Goal: Task Accomplishment & Management: Complete application form

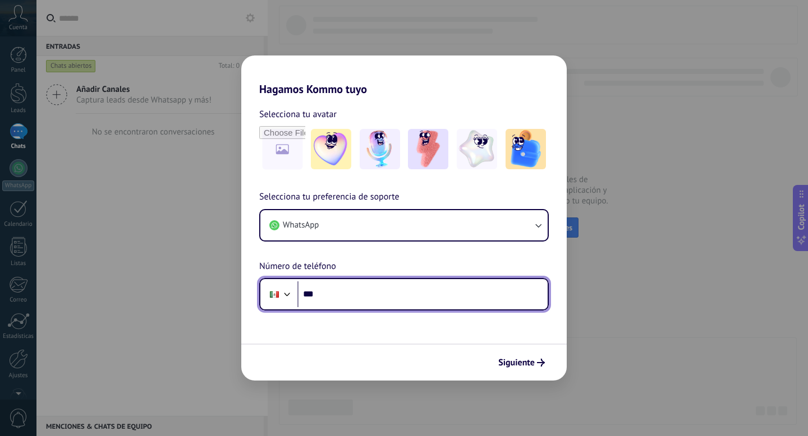
click at [438, 296] on input "***" at bounding box center [422, 295] width 250 height 26
paste input "**********"
click at [330, 297] on input "**********" at bounding box center [422, 295] width 250 height 26
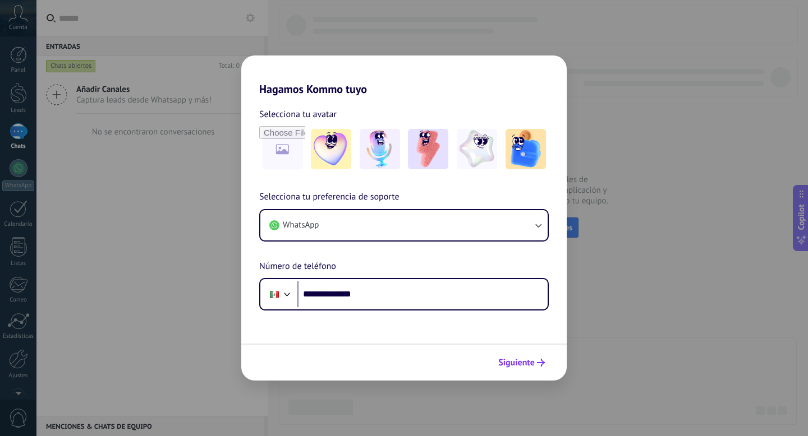
click at [531, 367] on span "Siguiente" at bounding box center [516, 363] width 36 height 8
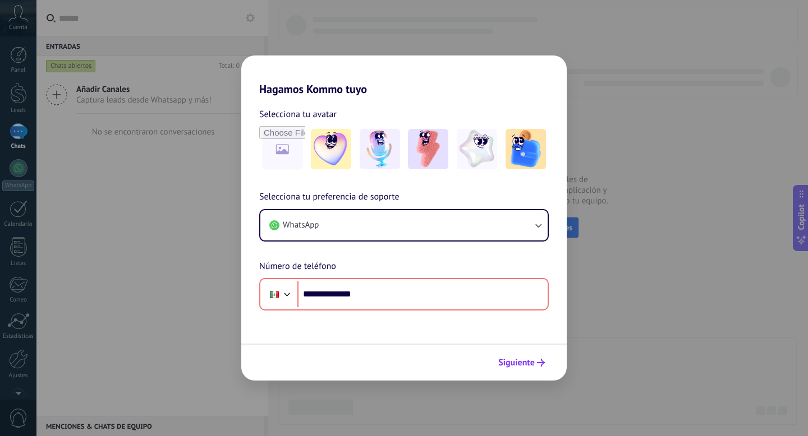
click at [528, 364] on span "Siguiente" at bounding box center [516, 363] width 36 height 8
click at [530, 361] on span "Siguiente" at bounding box center [516, 363] width 36 height 8
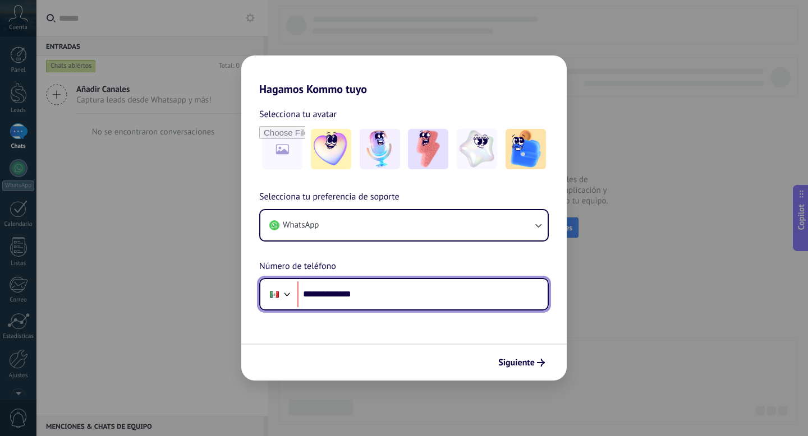
click at [405, 294] on input "**********" at bounding box center [422, 295] width 250 height 26
type input "**********"
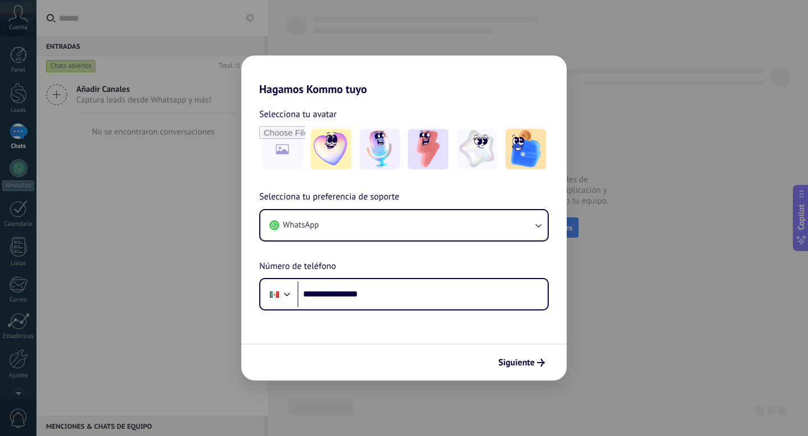
click at [469, 321] on form "**********" at bounding box center [403, 238] width 325 height 285
click at [527, 356] on button "Siguiente" at bounding box center [521, 362] width 57 height 19
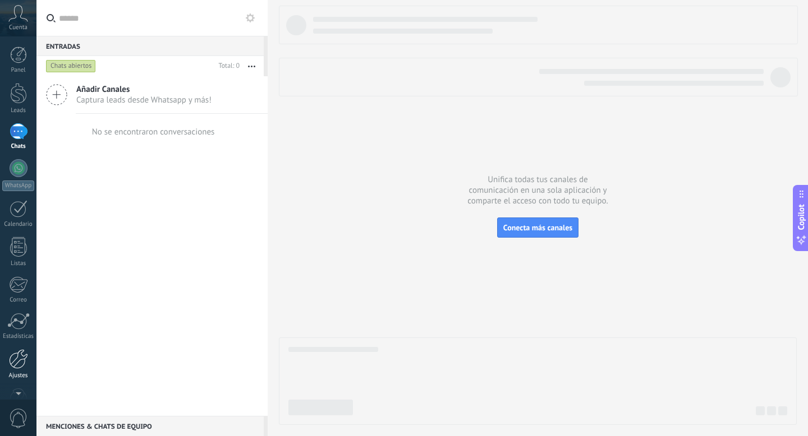
click at [22, 365] on div at bounding box center [18, 360] width 19 height 20
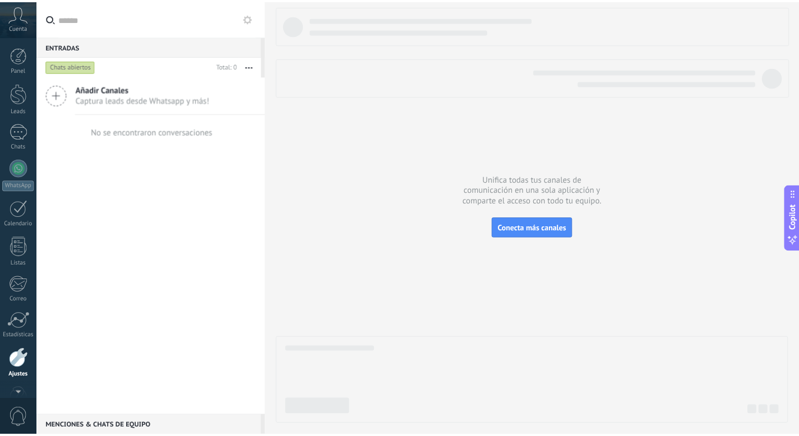
scroll to position [30, 0]
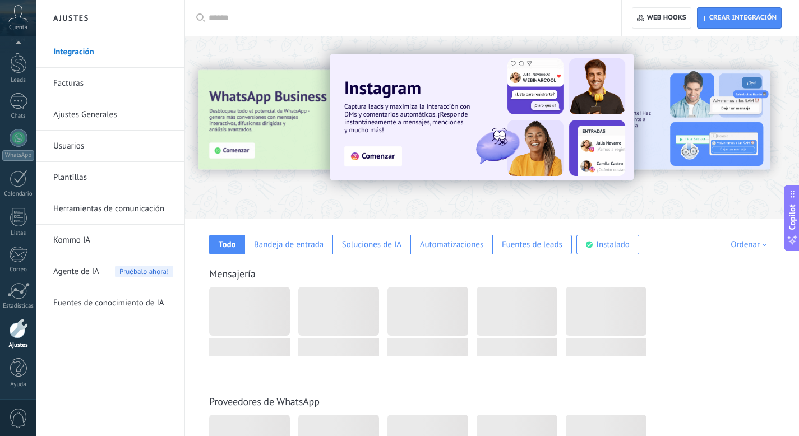
click at [109, 208] on link "Herramientas de comunicación" at bounding box center [113, 209] width 120 height 31
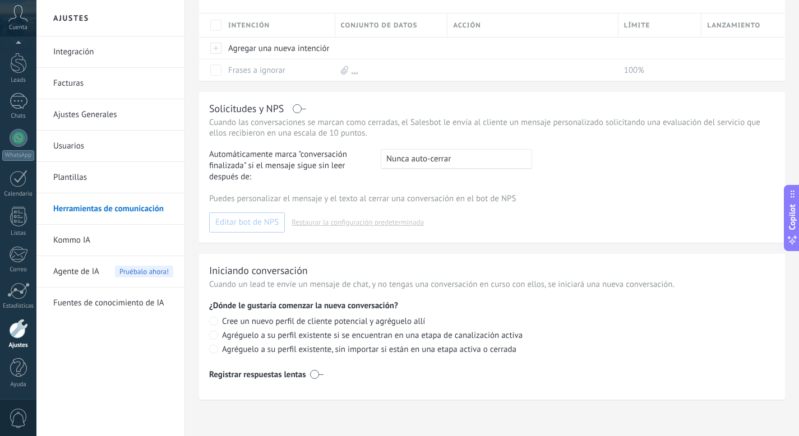
click at [113, 50] on link "Integración" at bounding box center [113, 51] width 120 height 31
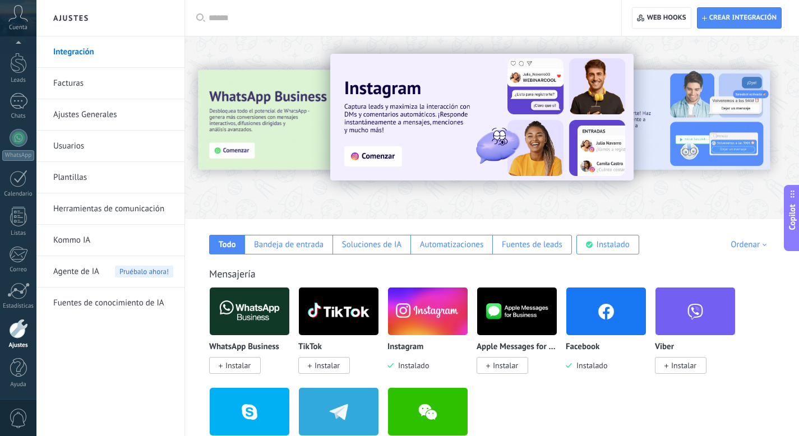
click at [259, 309] on img at bounding box center [250, 311] width 80 height 54
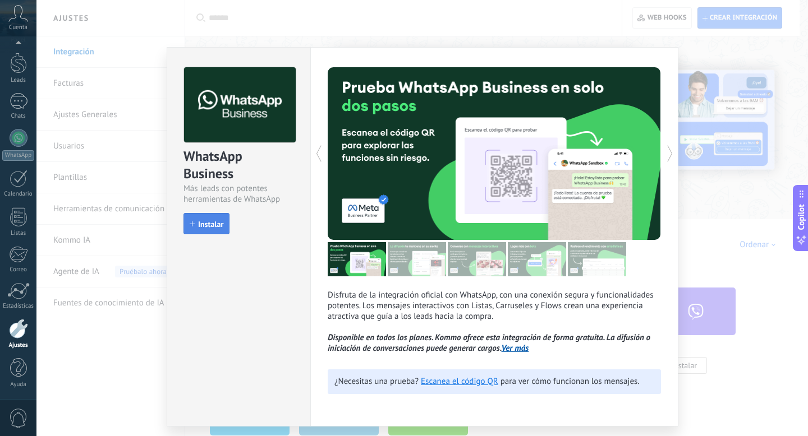
click at [206, 220] on span "Instalar" at bounding box center [210, 224] width 25 height 8
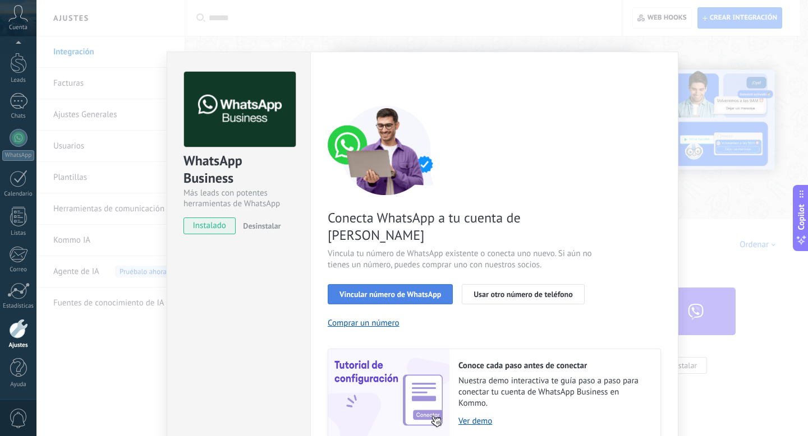
click at [416, 291] on span "Vincular número de WhatsApp" at bounding box center [390, 295] width 102 height 8
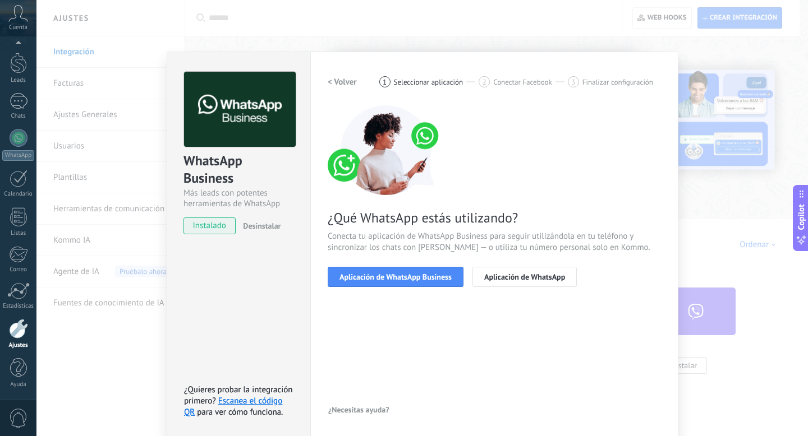
click at [416, 274] on span "Aplicación de WhatsApp Business" at bounding box center [395, 277] width 112 height 8
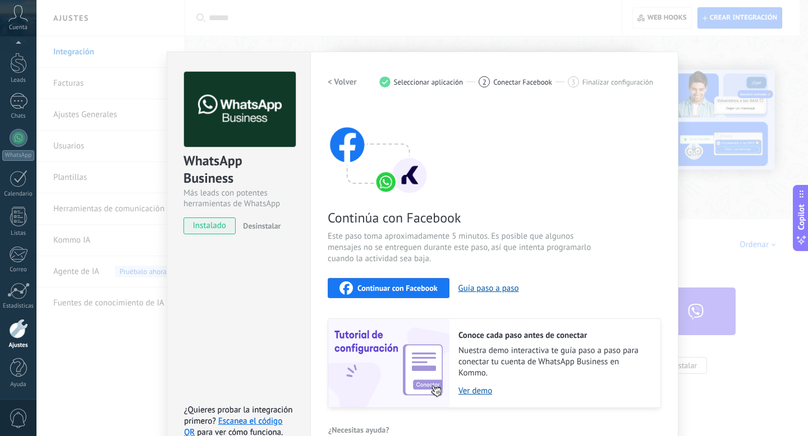
click at [416, 284] on span "Continuar con Facebook" at bounding box center [397, 288] width 80 height 8
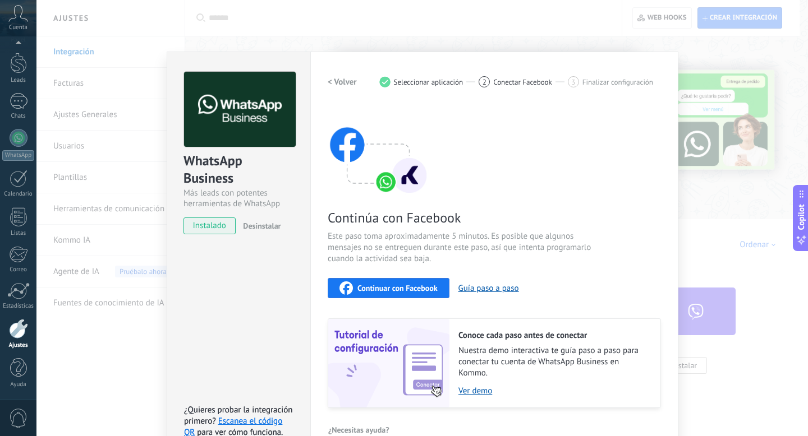
click at [371, 294] on button "Continuar con Facebook" at bounding box center [389, 288] width 122 height 20
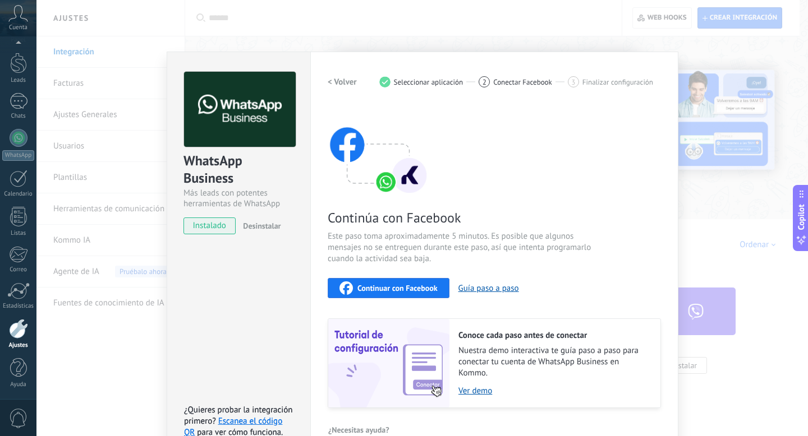
click at [580, 17] on div "WhatsApp Business Más leads con potentes herramientas de WhatsApp instalado Des…" at bounding box center [421, 218] width 771 height 436
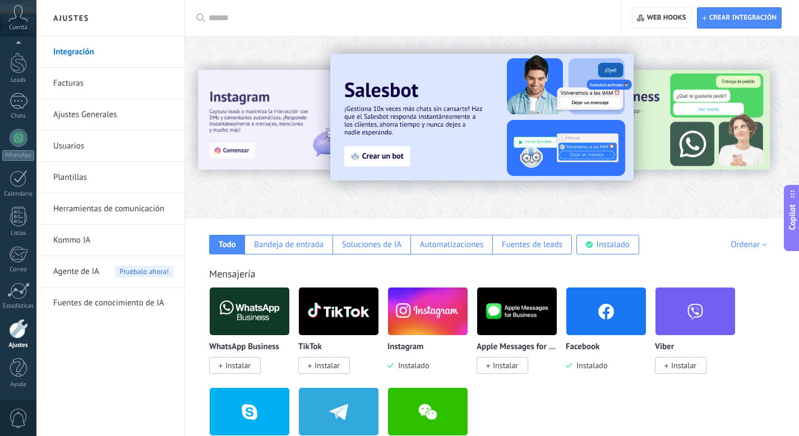
click at [256, 320] on img at bounding box center [250, 311] width 80 height 54
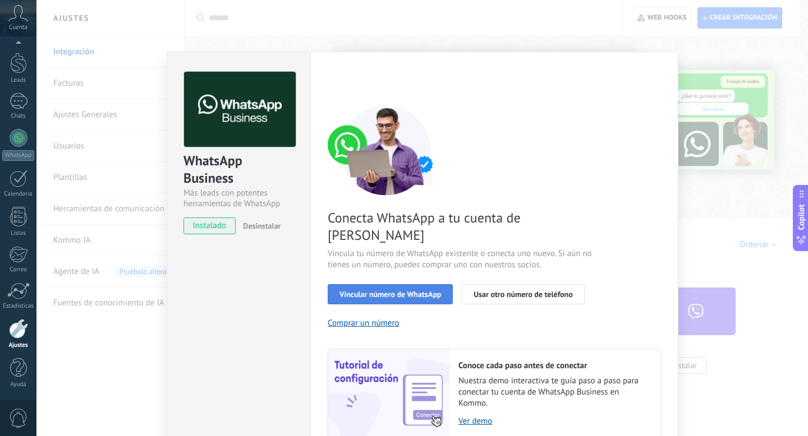
click at [409, 291] on span "Vincular número de WhatsApp" at bounding box center [390, 295] width 102 height 8
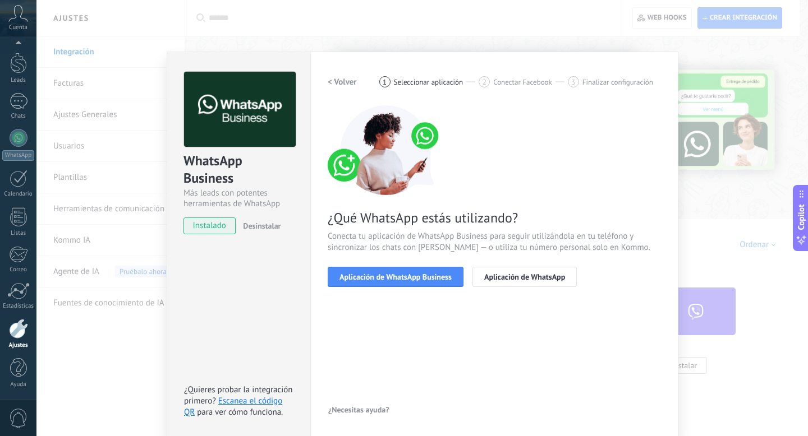
click at [409, 276] on span "Aplicación de WhatsApp Business" at bounding box center [395, 277] width 112 height 8
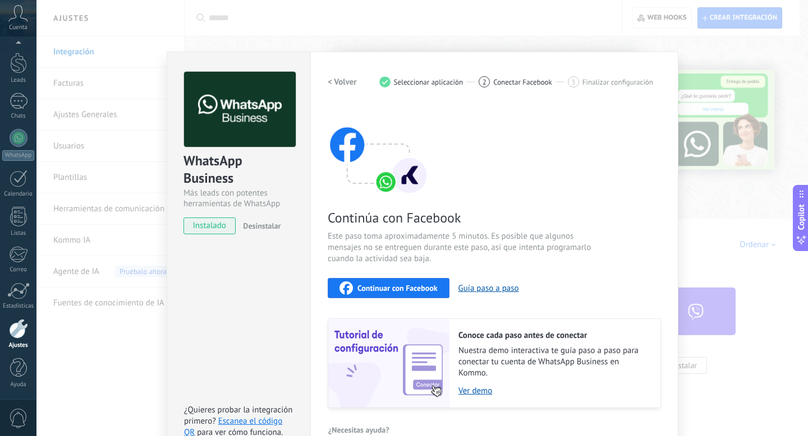
click at [411, 286] on span "Continuar con Facebook" at bounding box center [397, 288] width 80 height 8
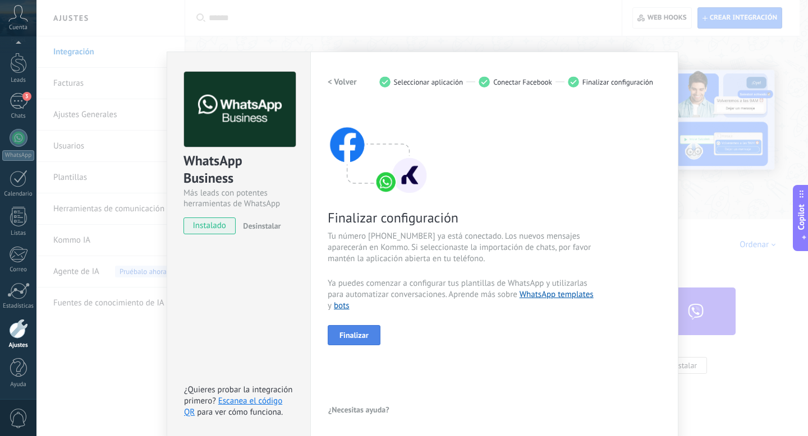
click at [359, 339] on span "Finalizar" at bounding box center [353, 336] width 29 height 8
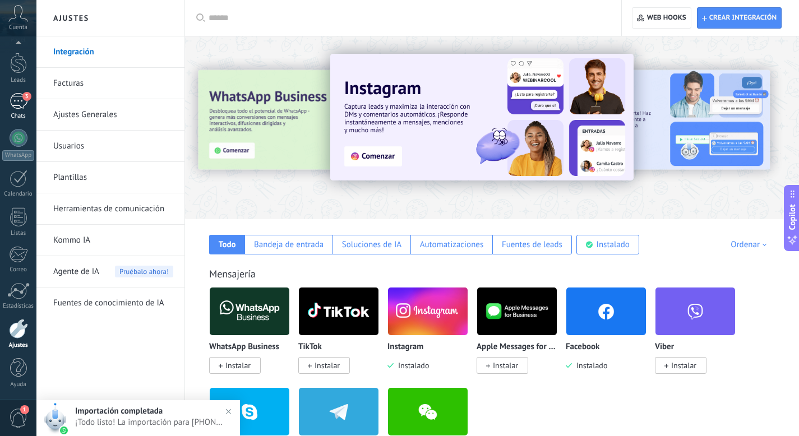
click at [11, 100] on div "3" at bounding box center [19, 101] width 18 height 16
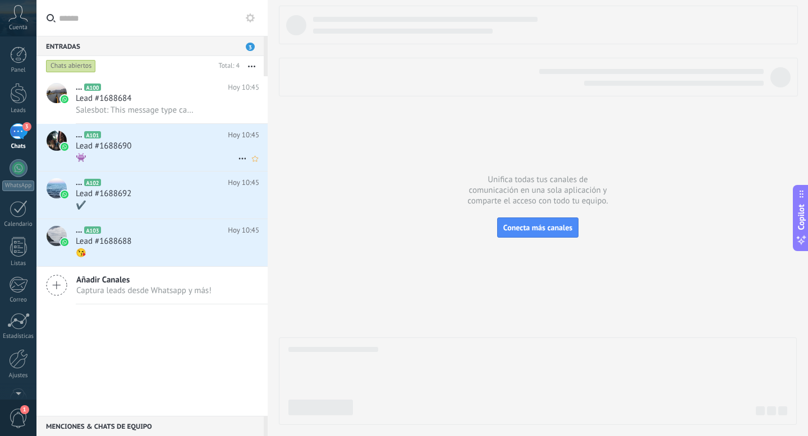
click at [192, 131] on h2 "... A101" at bounding box center [152, 135] width 152 height 11
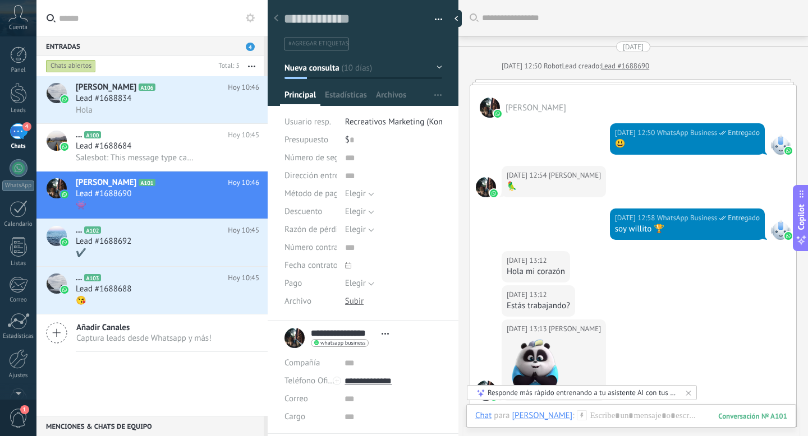
click at [535, 218] on div "06.09.2025 12:58 WhatsApp Business Entregado soy willito 🏆" at bounding box center [633, 230] width 326 height 43
click at [160, 236] on h2 "... A102" at bounding box center [152, 230] width 152 height 11
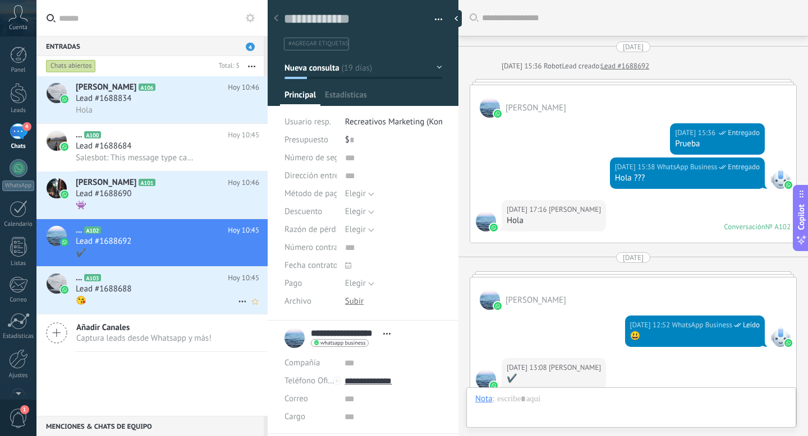
scroll to position [239, 0]
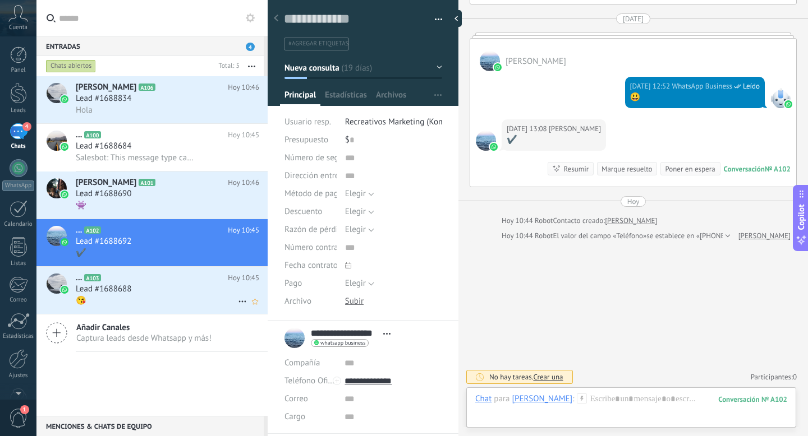
click at [160, 295] on div "Lead #1688688" at bounding box center [167, 289] width 183 height 11
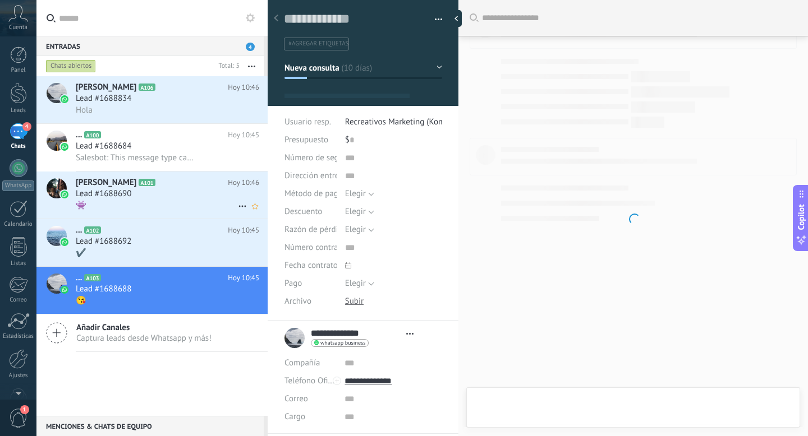
scroll to position [17, 0]
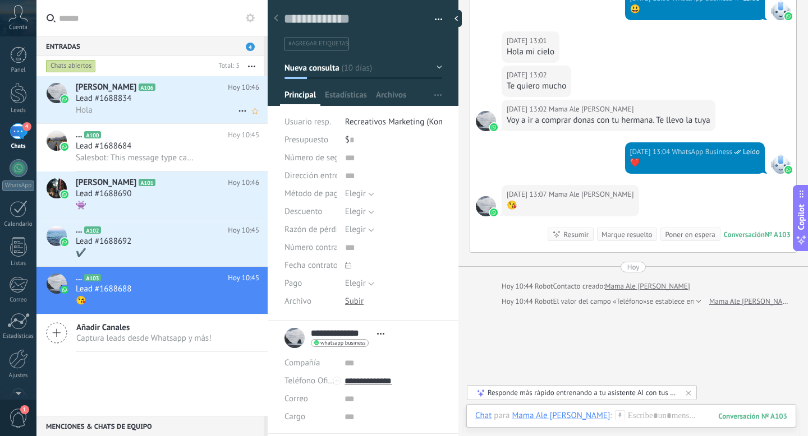
click at [137, 111] on div "Hola" at bounding box center [167, 110] width 183 height 12
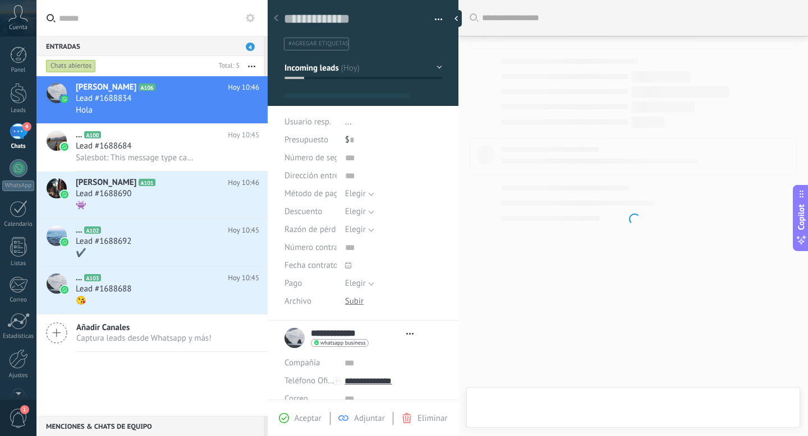
type textarea "**********"
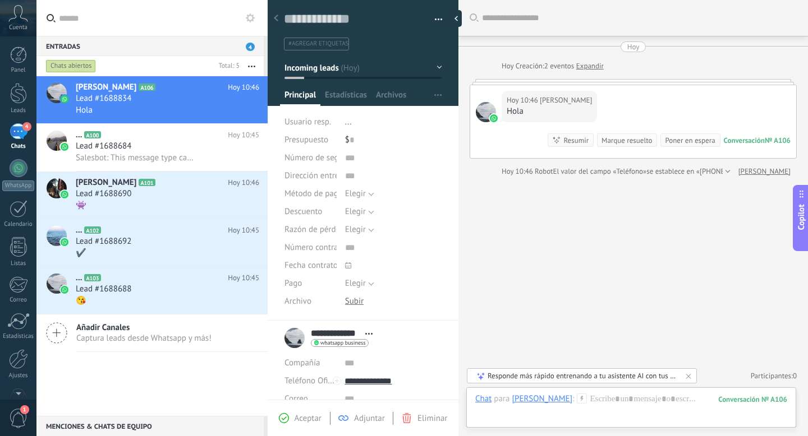
click at [22, 19] on use at bounding box center [18, 13] width 19 height 16
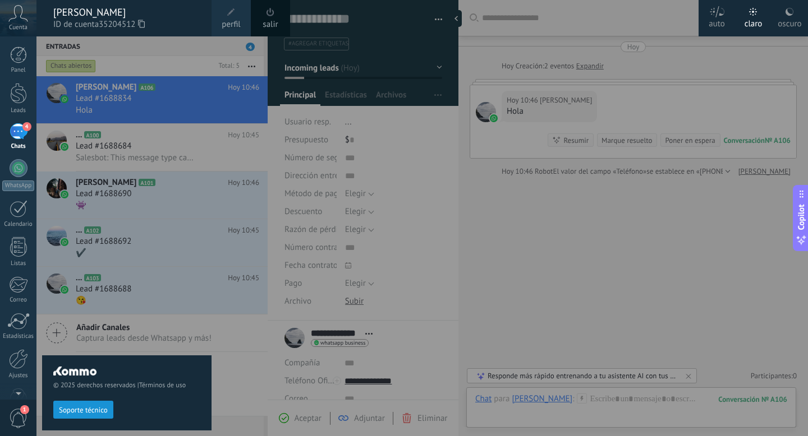
click at [268, 15] on span at bounding box center [270, 12] width 8 height 8
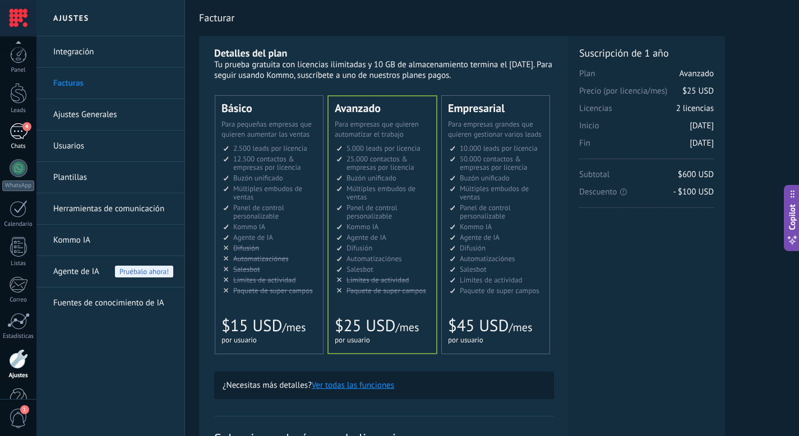
scroll to position [30, 0]
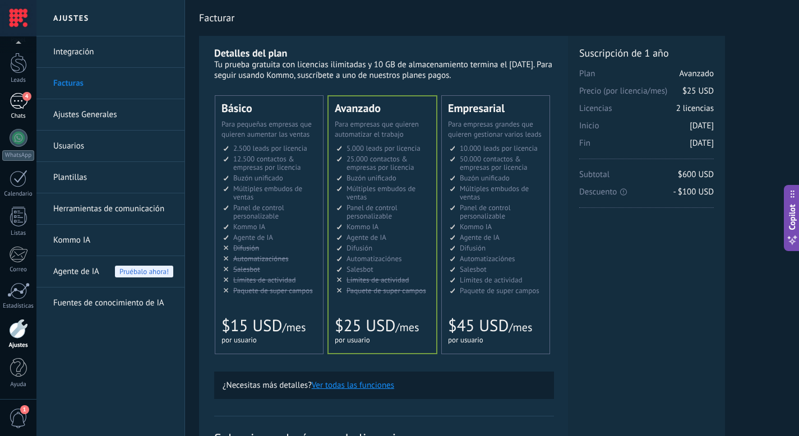
click at [9, 140] on link "WhatsApp" at bounding box center [18, 145] width 36 height 32
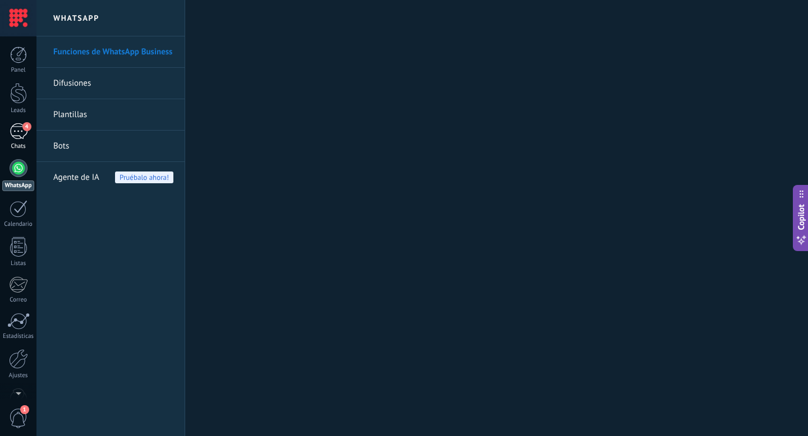
click at [20, 141] on link "4 Chats" at bounding box center [18, 136] width 36 height 27
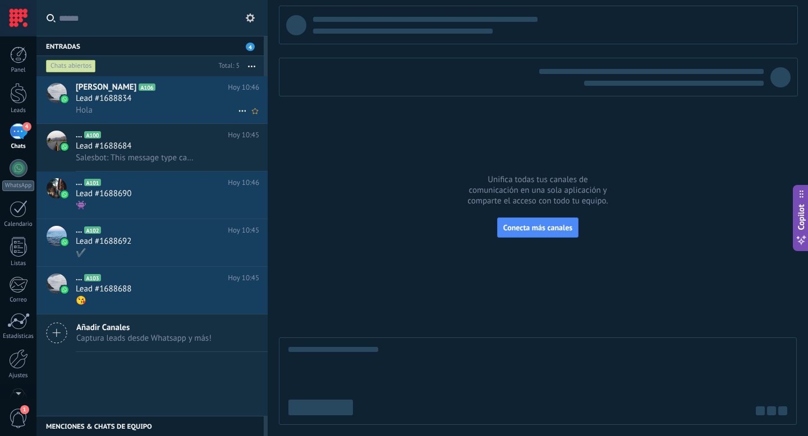
click at [100, 90] on span "[PERSON_NAME]" at bounding box center [106, 87] width 61 height 11
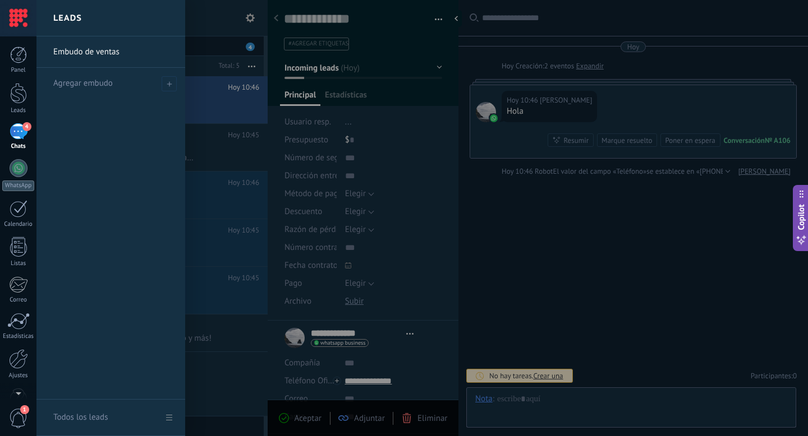
scroll to position [17, 0]
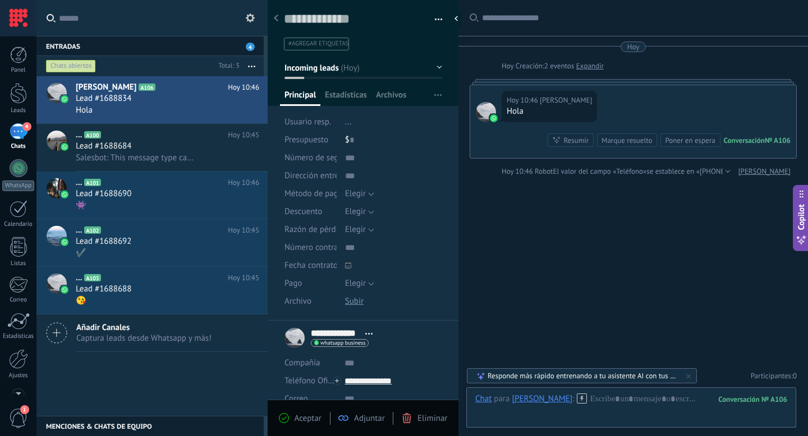
click at [614, 247] on div "Buscar Carga más [PERSON_NAME] Creación: 2 eventos Expandir Hoy 10:46 [PERSON_N…" at bounding box center [633, 218] width 350 height 436
click at [647, 394] on div "Chat Correo Nota Tarea Chat para [PERSON_NAME] : 106 Enviar Cancelar Rastrear c…" at bounding box center [631, 408] width 330 height 40
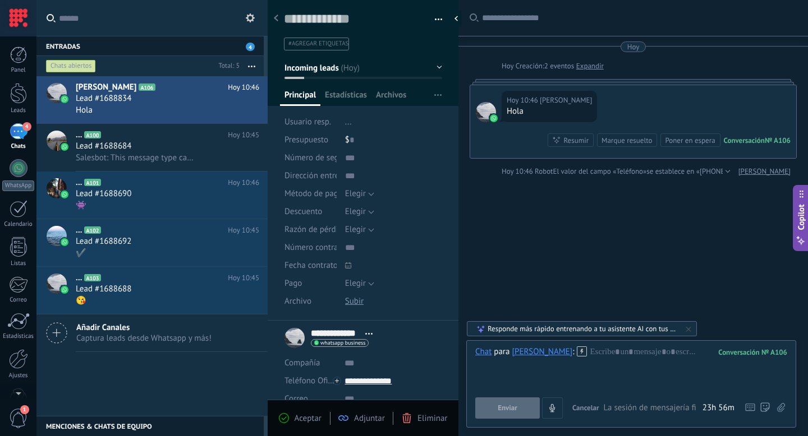
click at [648, 405] on span "La sesión de mensajería finaliza en:" at bounding box center [652, 408] width 96 height 11
click at [632, 370] on div at bounding box center [631, 368] width 312 height 43
click at [606, 292] on div "Buscar Carga más [PERSON_NAME] Creación: 2 eventos Expandir Hoy 10:46 [PERSON_N…" at bounding box center [633, 218] width 350 height 436
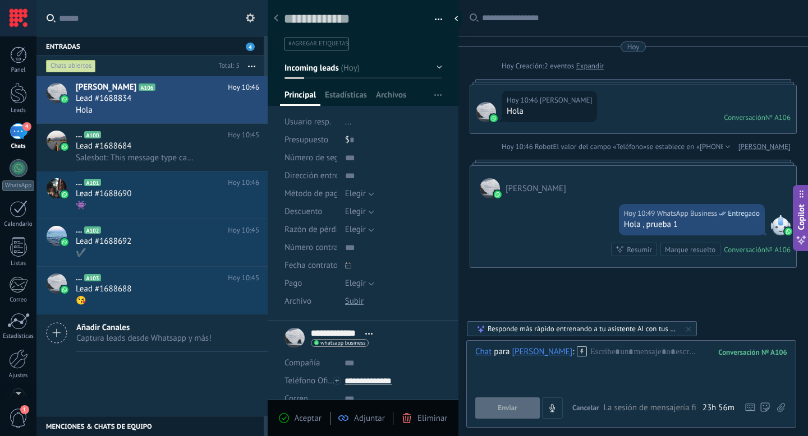
scroll to position [27, 0]
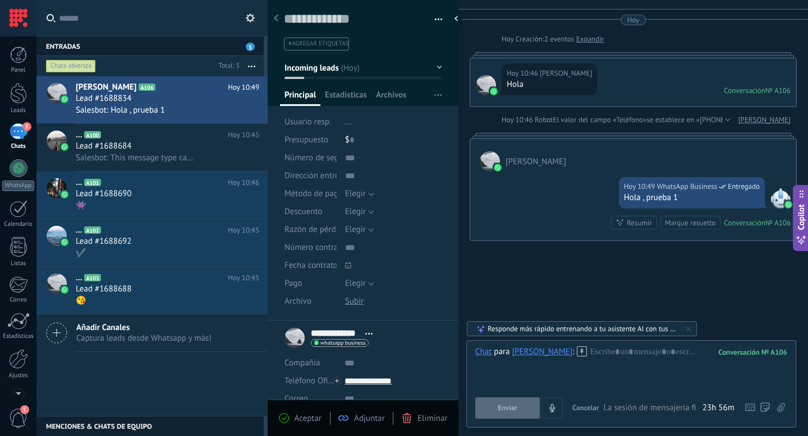
click at [578, 287] on div "Buscar Carga más [PERSON_NAME] Creación: 2 eventos Expandir Hoy 10:46 [PERSON_N…" at bounding box center [633, 205] width 350 height 464
click at [540, 218] on div "Hoy 10:49 WhatsApp Business Entregado Hola , prueba 1 Conversación № A106 Conve…" at bounding box center [633, 206] width 326 height 69
click at [690, 329] on icon at bounding box center [688, 329] width 9 height 9
click at [553, 234] on div "Hoy 10:49 WhatsApp Business Entregado Hola , prueba 1 Conversación № A106 Conve…" at bounding box center [633, 206] width 326 height 69
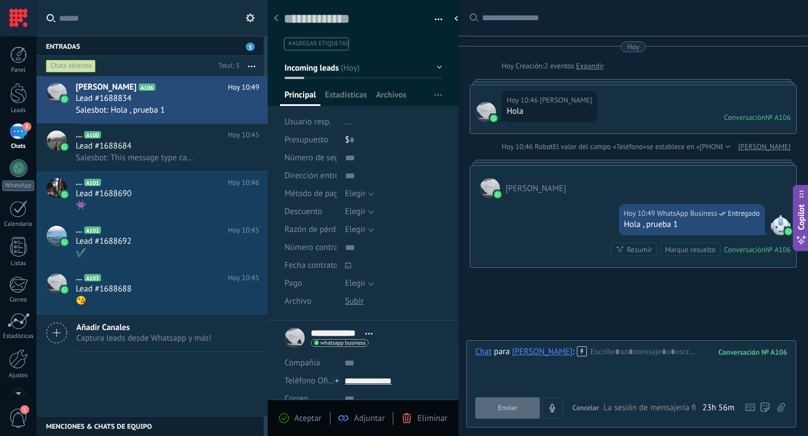
scroll to position [0, 0]
click at [555, 233] on div "Hoy 10:49 WhatsApp Business Entregado Hola , prueba 1 Conversación № A106 Conve…" at bounding box center [633, 233] width 326 height 69
click at [636, 178] on div "[PERSON_NAME]" at bounding box center [633, 182] width 326 height 33
click at [645, 355] on div at bounding box center [631, 368] width 312 height 43
click at [559, 284] on div "Buscar Carga más [PERSON_NAME] Creación: 2 eventos Expandir Hoy 10:46 [PERSON_N…" at bounding box center [633, 232] width 350 height 464
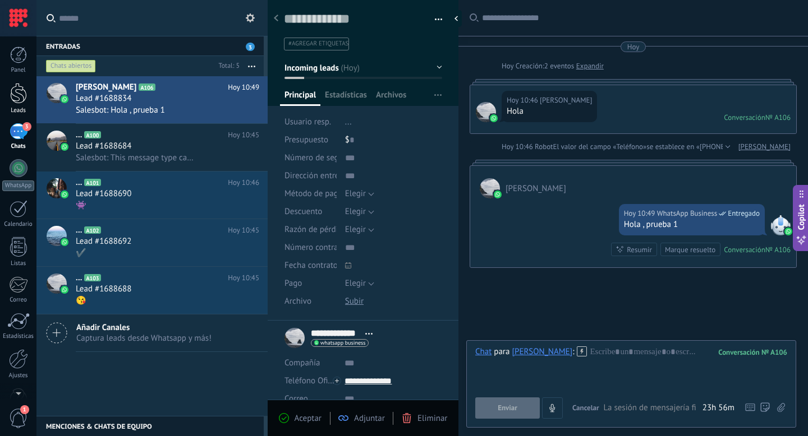
click at [23, 103] on div at bounding box center [18, 93] width 17 height 21
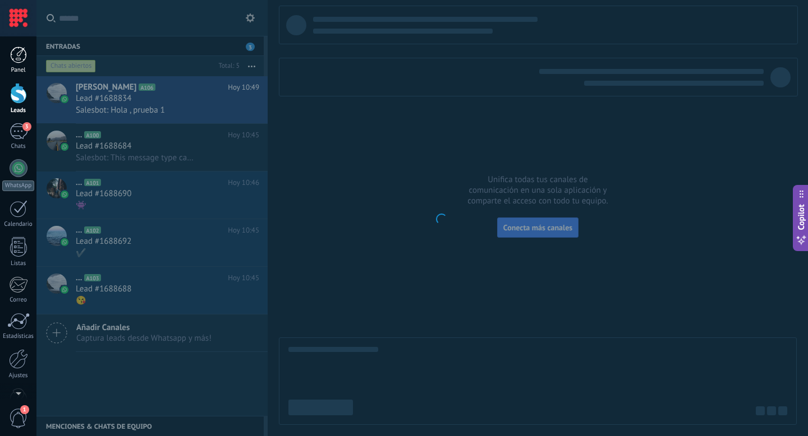
click at [13, 59] on div at bounding box center [18, 55] width 17 height 17
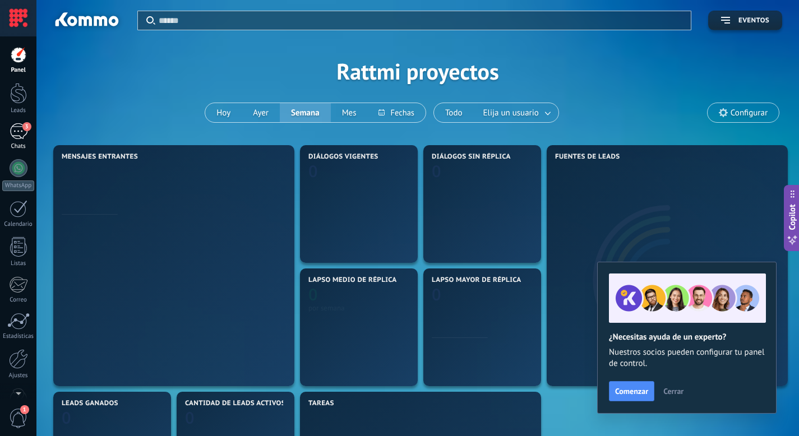
click at [15, 143] on div "Chats" at bounding box center [18, 146] width 33 height 7
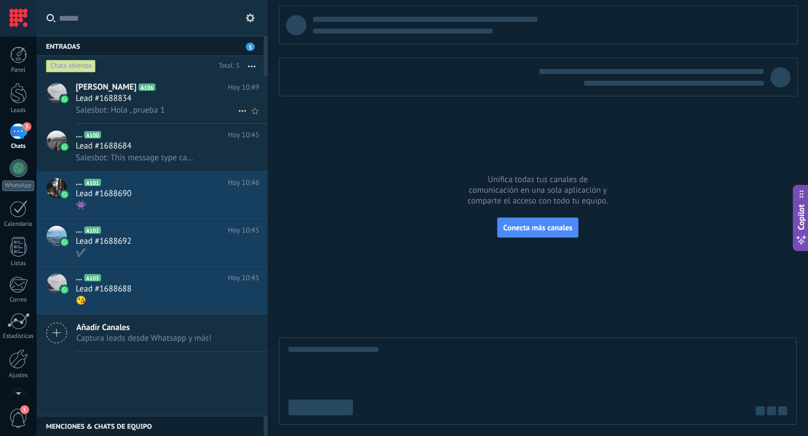
click at [123, 81] on div "[PERSON_NAME] A106 [PERSON_NAME] 10:49 Lead #1688834 Salesbot: [GEOGRAPHIC_DATA…" at bounding box center [172, 99] width 192 height 47
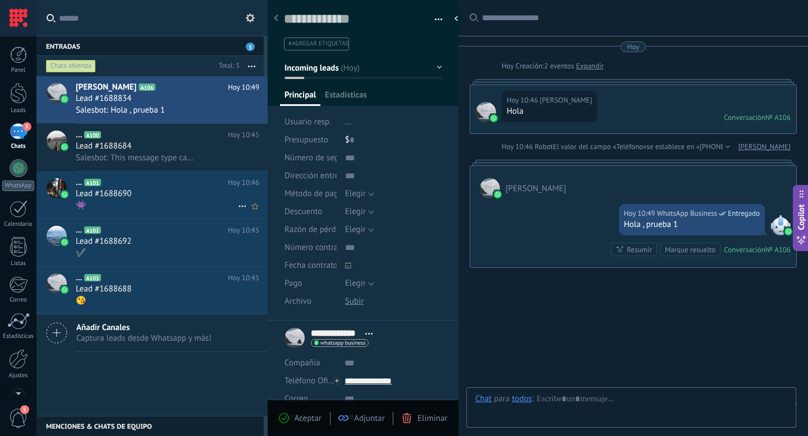
scroll to position [27, 0]
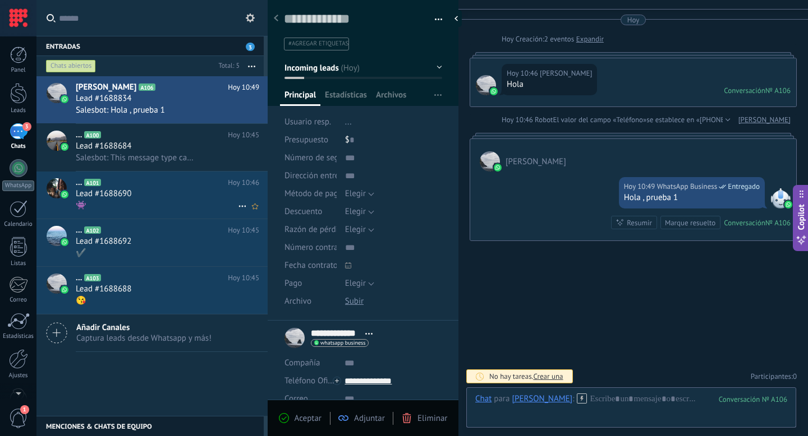
click at [159, 186] on h2 "... A101" at bounding box center [152, 182] width 152 height 11
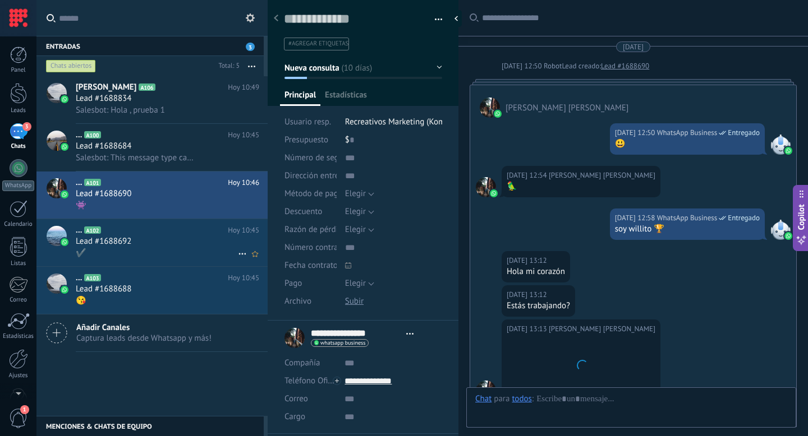
scroll to position [160, 0]
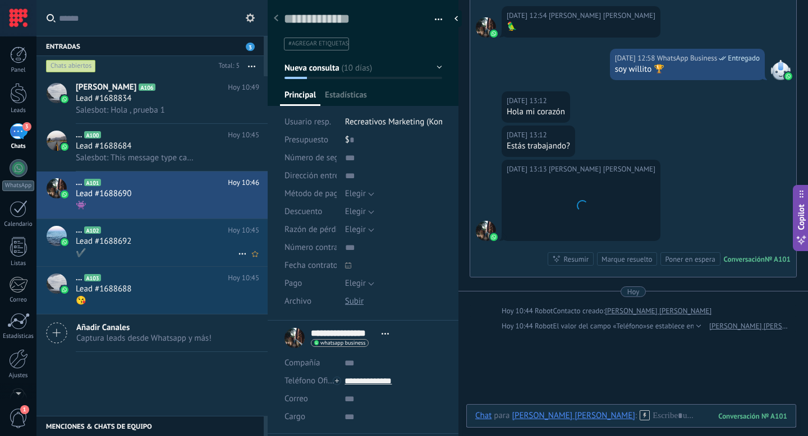
click at [145, 232] on h2 "... A102" at bounding box center [152, 230] width 152 height 11
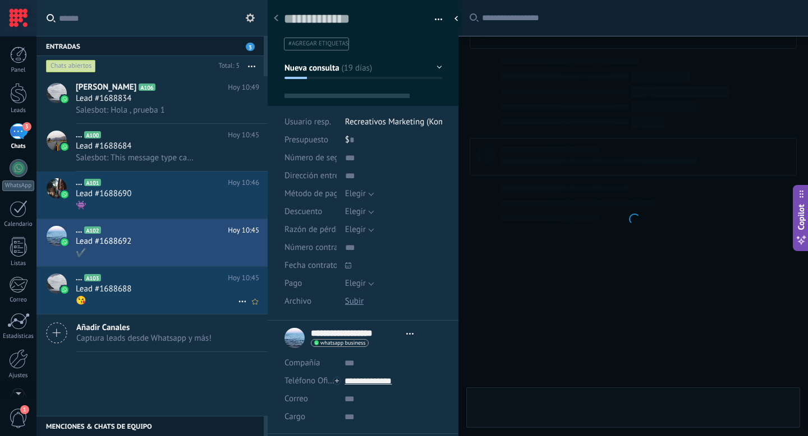
click at [157, 300] on div "😘" at bounding box center [167, 301] width 183 height 12
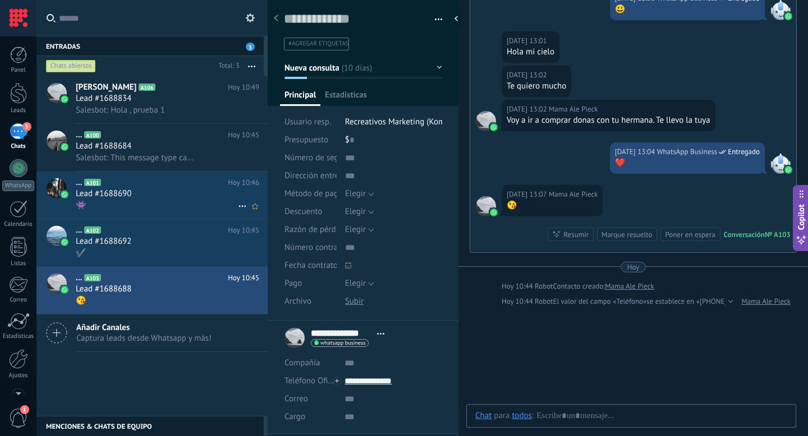
scroll to position [17, 0]
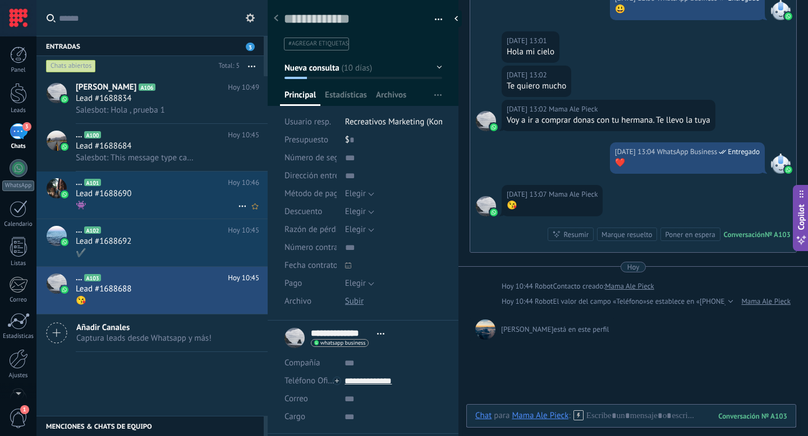
click at [166, 219] on div "... A101 Hoy 10:46 Lead #1688690 👾" at bounding box center [172, 195] width 192 height 47
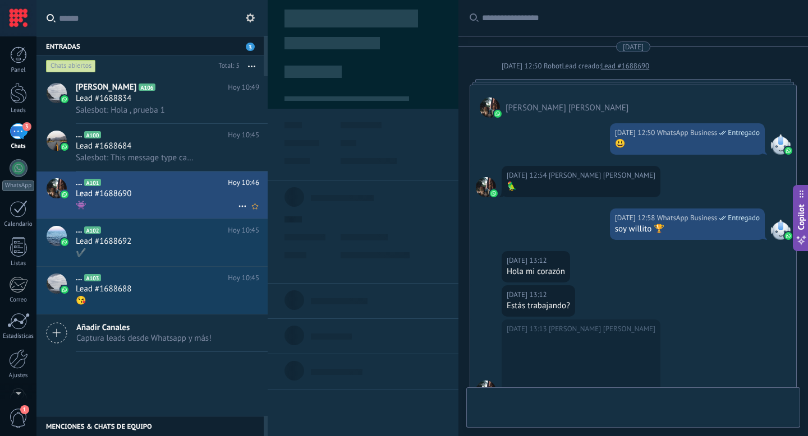
scroll to position [251, 0]
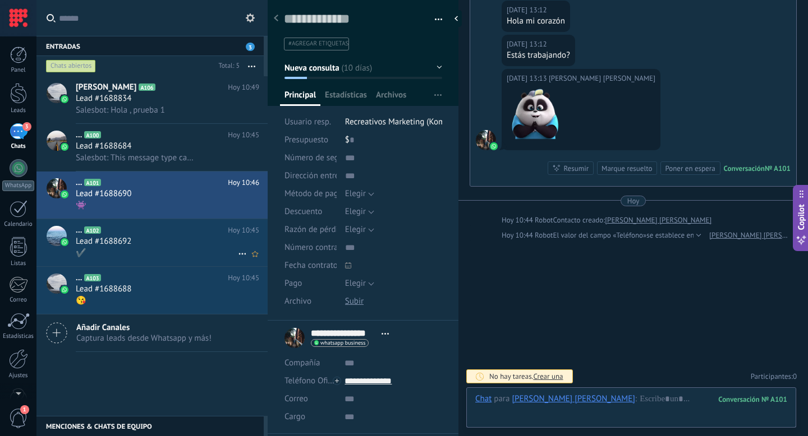
click at [156, 254] on div "✔️" at bounding box center [167, 253] width 183 height 12
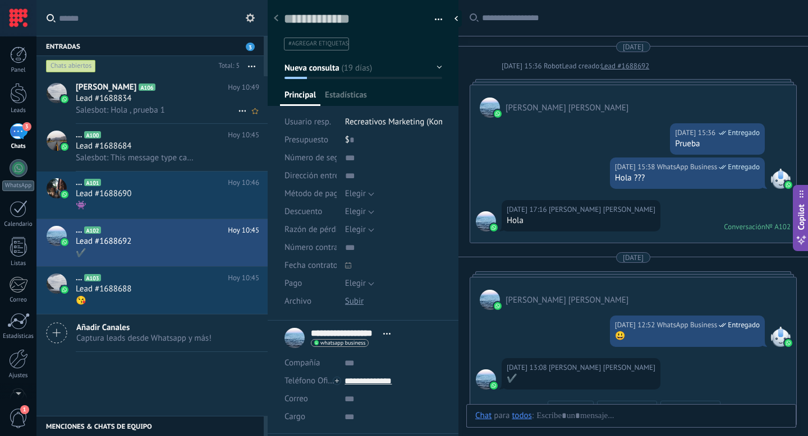
scroll to position [173, 0]
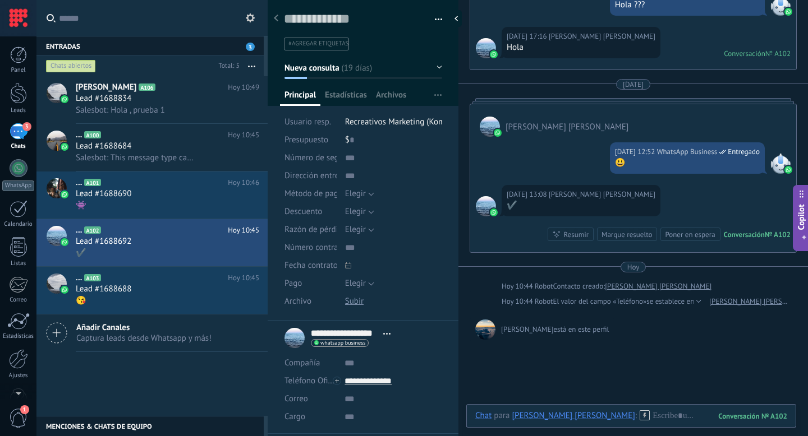
click at [565, 360] on div "Buscar Carga más [DATE] [DATE] 15:36 Robot Lead creado: Lead #1688692 [PERSON_N…" at bounding box center [633, 176] width 350 height 699
click at [161, 188] on h2 "... A101" at bounding box center [152, 182] width 152 height 11
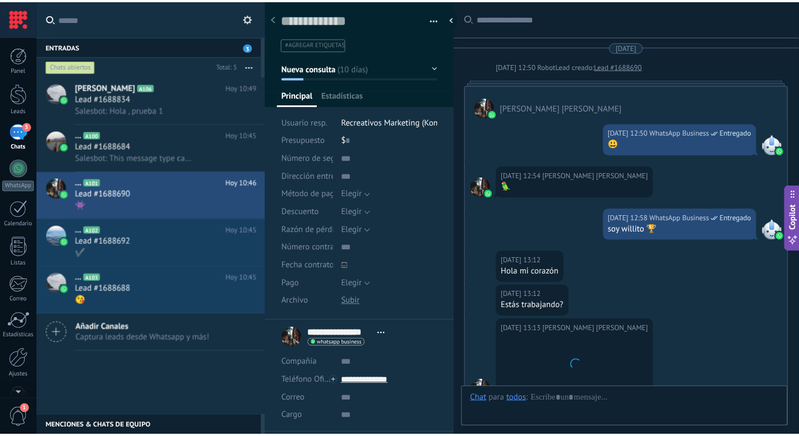
scroll to position [251, 0]
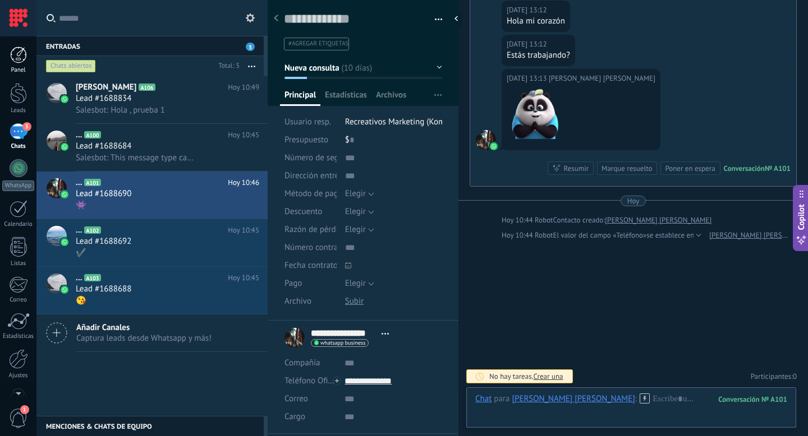
click at [19, 53] on div at bounding box center [18, 55] width 17 height 17
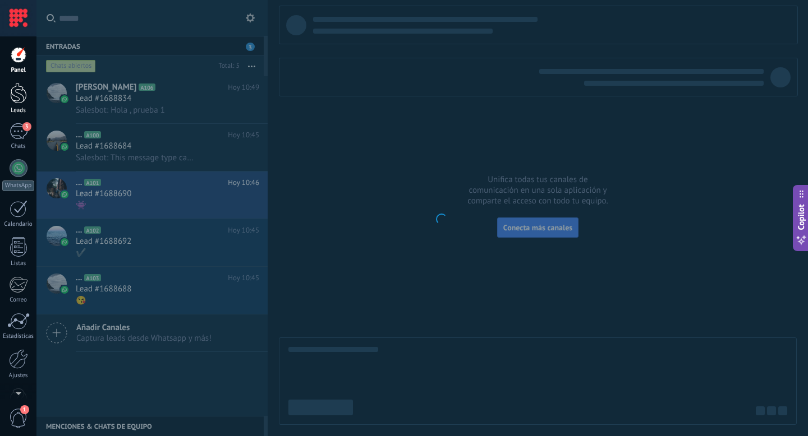
click at [17, 95] on div at bounding box center [18, 93] width 17 height 21
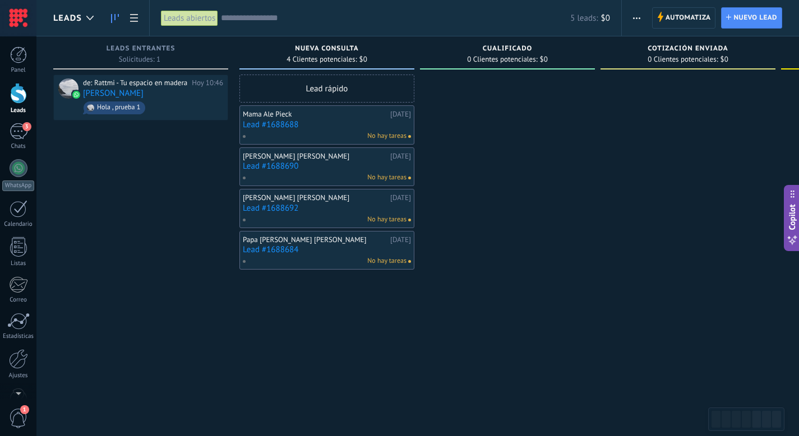
click at [187, 210] on div "de: Rattmi - Tu espacio en madera Hoy 10:46 [PERSON_NAME] , prueba 1" at bounding box center [140, 220] width 175 height 290
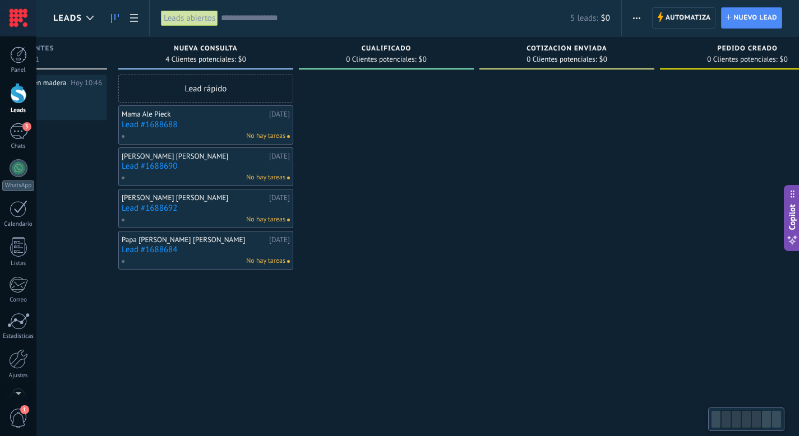
drag, startPoint x: 585, startPoint y: 250, endPoint x: 430, endPoint y: 247, distance: 155.4
click at [480, 247] on div at bounding box center [567, 220] width 175 height 290
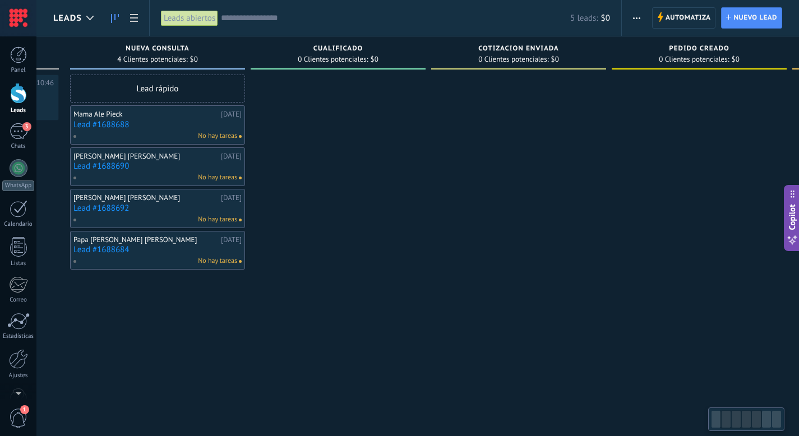
drag, startPoint x: 631, startPoint y: 272, endPoint x: 376, endPoint y: 208, distance: 262.5
click at [612, 226] on div at bounding box center [699, 220] width 175 height 290
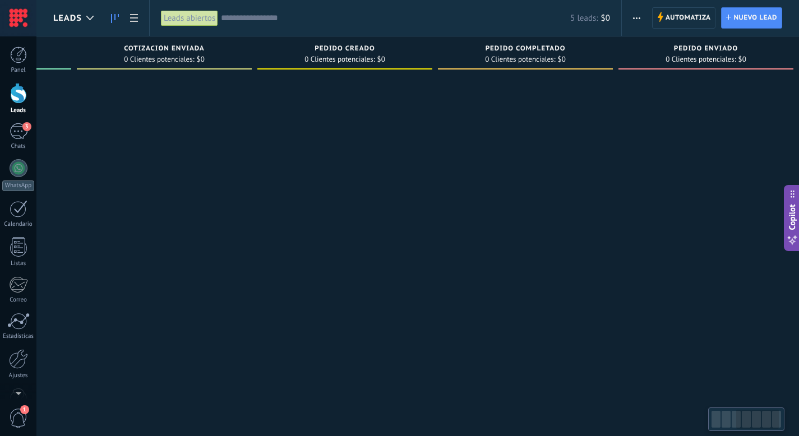
drag, startPoint x: 643, startPoint y: 250, endPoint x: 409, endPoint y: 228, distance: 235.0
click at [420, 228] on div "Leads Entrantes Solicitudes: 1 0 0 0 1 0 0 0 1 de: Rattmi - Tu espacio en mader…" at bounding box center [169, 200] width 1281 height 328
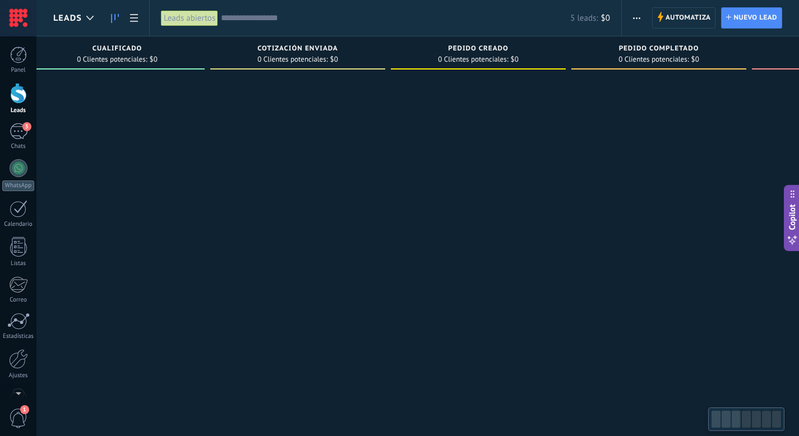
drag, startPoint x: 259, startPoint y: 189, endPoint x: 560, endPoint y: 260, distance: 310.1
click at [553, 258] on div at bounding box center [478, 220] width 175 height 290
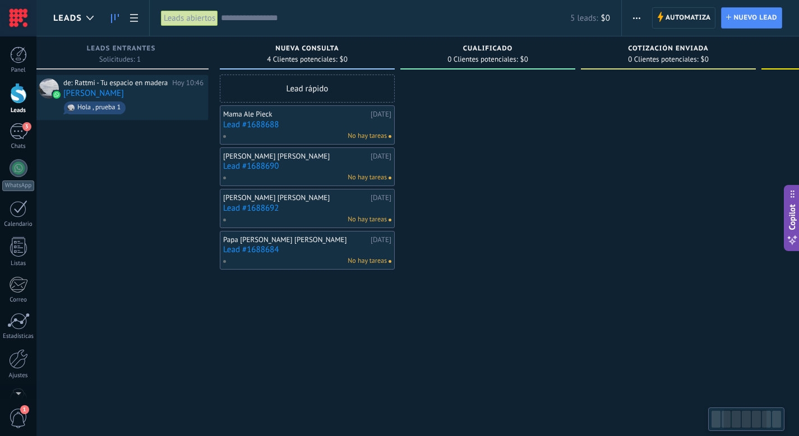
drag, startPoint x: 332, startPoint y: 188, endPoint x: 585, endPoint y: 253, distance: 260.7
click at [551, 243] on div at bounding box center [488, 220] width 175 height 290
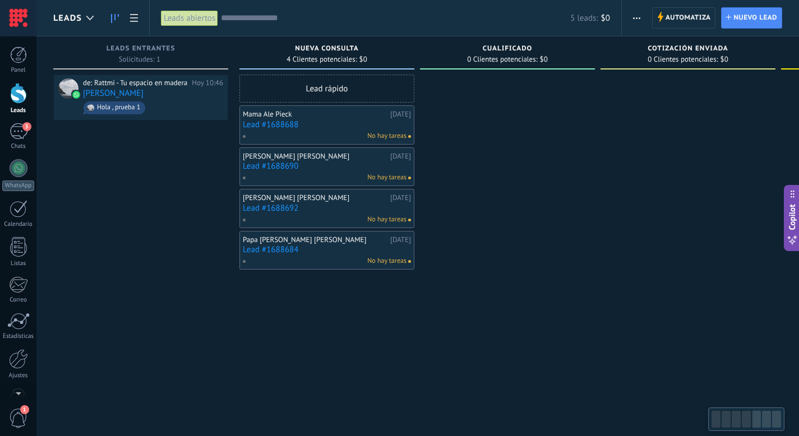
drag, startPoint x: 131, startPoint y: 231, endPoint x: 277, endPoint y: 179, distance: 154.4
click at [328, 262] on div "Leads Entrantes Solicitudes: 1 0 0 0 1 0 0 0 1 de: Rattmi - Tu espacio en mader…" at bounding box center [693, 200] width 1281 height 328
click at [8, 143] on div "Chats" at bounding box center [18, 146] width 33 height 7
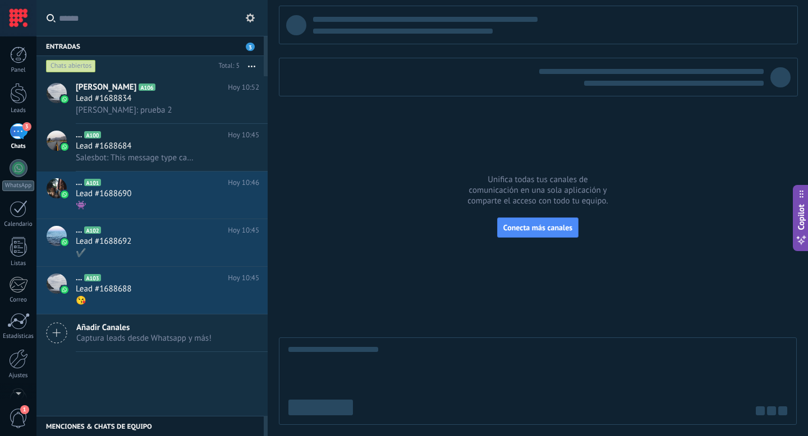
click at [349, 259] on div at bounding box center [538, 216] width 518 height 420
click at [22, 91] on div at bounding box center [18, 93] width 17 height 21
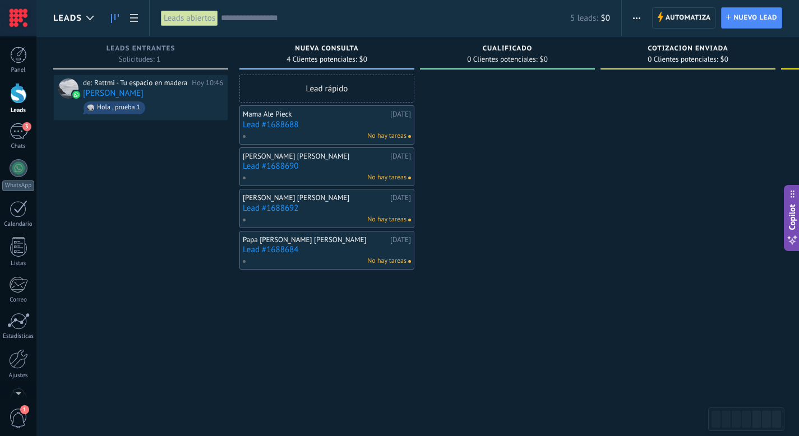
click at [173, 228] on div "de: Rattmi - Tu espacio en madera Hoy 10:46 [PERSON_NAME] , prueba 1" at bounding box center [140, 220] width 175 height 290
click at [24, 128] on span "3" at bounding box center [26, 126] width 9 height 9
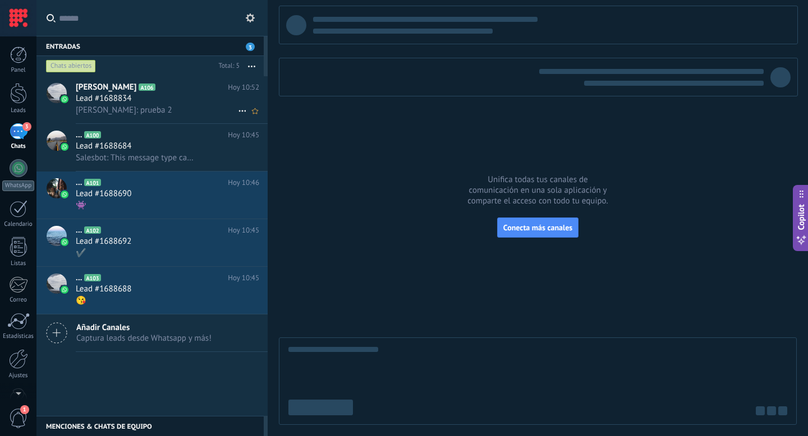
click at [183, 107] on div "[PERSON_NAME]: prueba 2" at bounding box center [167, 110] width 183 height 12
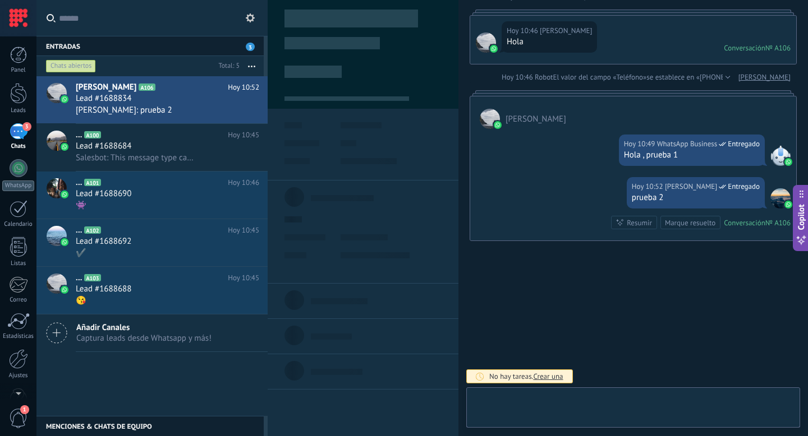
scroll to position [17, 0]
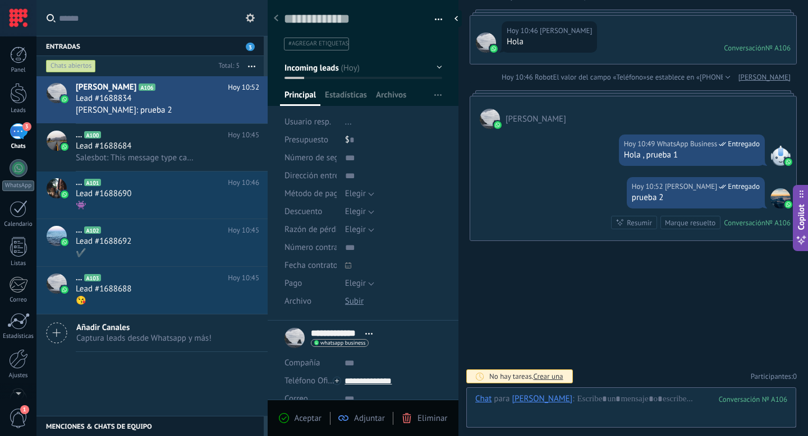
click at [604, 303] on div "Buscar Carga más [PERSON_NAME] Creación: 2 eventos Expandir Hoy 10:46 [PERSON_N…" at bounding box center [633, 183] width 350 height 507
click at [6, 101] on link "Leads" at bounding box center [18, 98] width 36 height 31
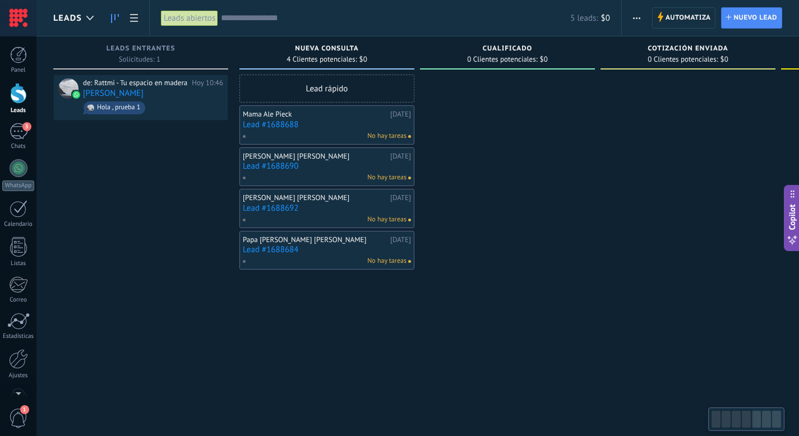
click at [167, 270] on div "de: Rattmi - Tu espacio en madera Hoy 10:46 [PERSON_NAME] , prueba 1" at bounding box center [140, 220] width 175 height 290
drag, startPoint x: 544, startPoint y: 250, endPoint x: 505, endPoint y: 239, distance: 39.6
click at [544, 250] on div at bounding box center [507, 220] width 175 height 290
click at [5, 126] on link "3 Chats" at bounding box center [18, 136] width 36 height 27
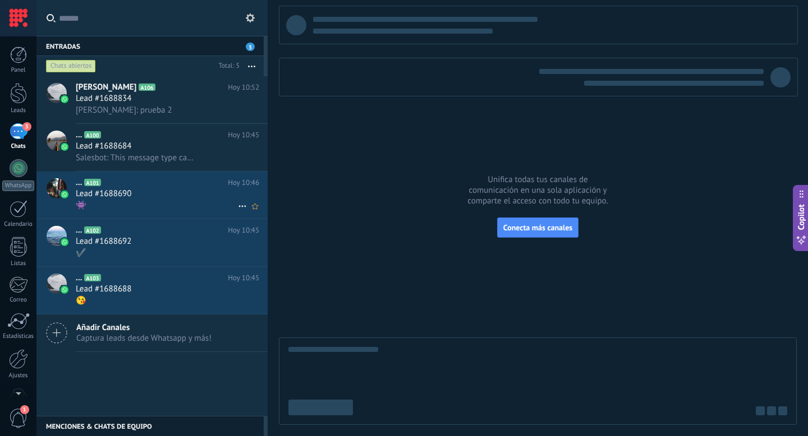
click at [138, 199] on div "Lead #1688690" at bounding box center [167, 194] width 183 height 11
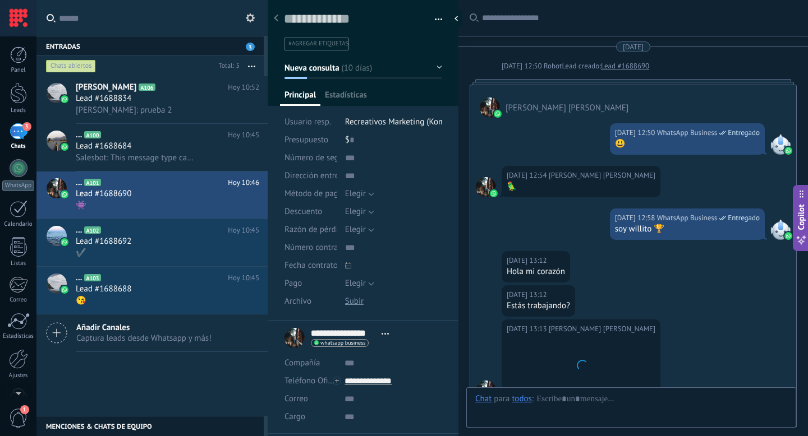
click at [406, 201] on div "Elegir [GEOGRAPHIC_DATA] Pago con tarjeta Efectivo [GEOGRAPHIC_DATA]" at bounding box center [393, 194] width 97 height 18
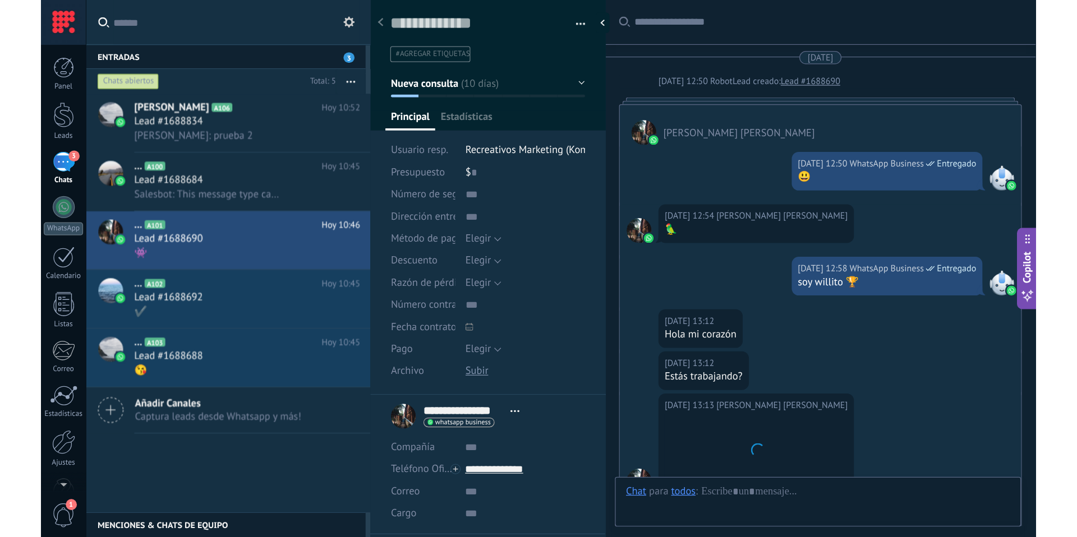
scroll to position [251, 0]
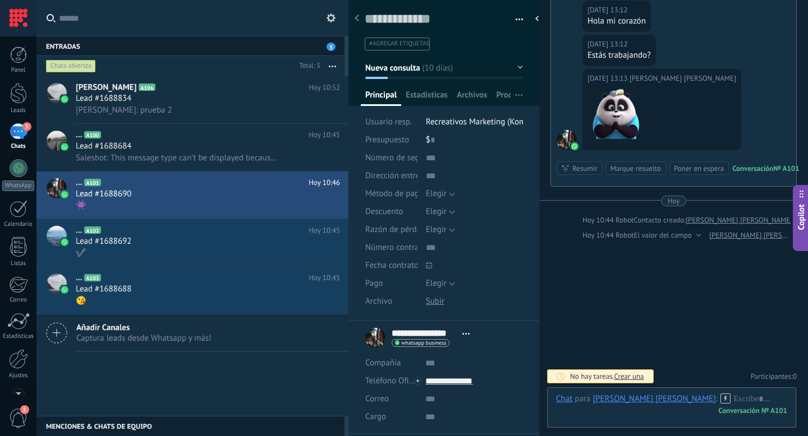
type textarea "**********"
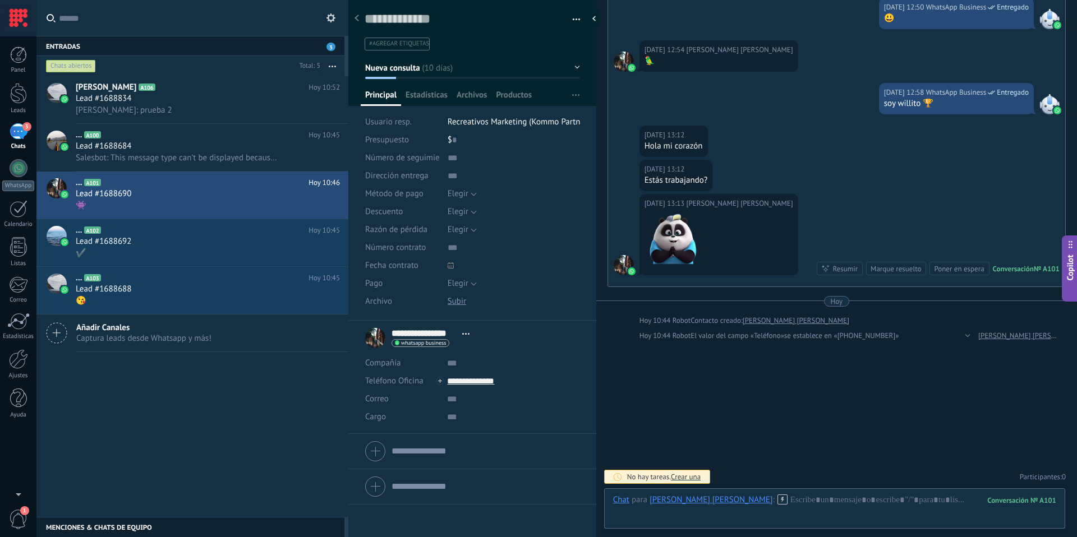
scroll to position [17, 0]
